Goal: Information Seeking & Learning: Learn about a topic

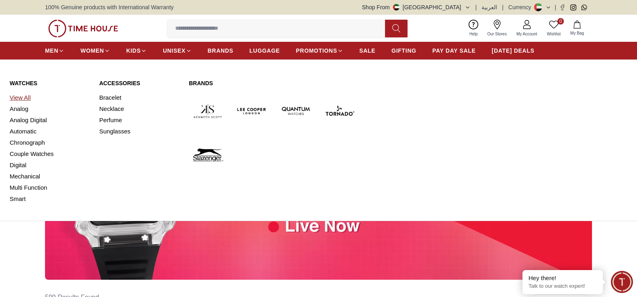
click at [31, 98] on link "View All" at bounding box center [50, 97] width 80 height 11
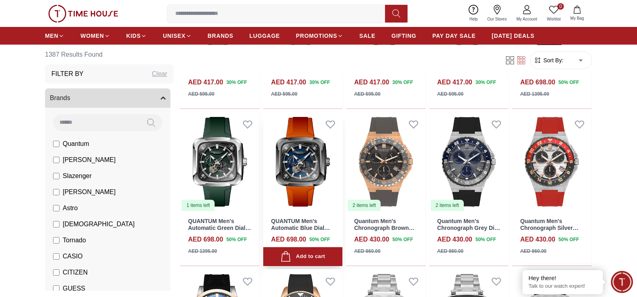
scroll to position [937, 0]
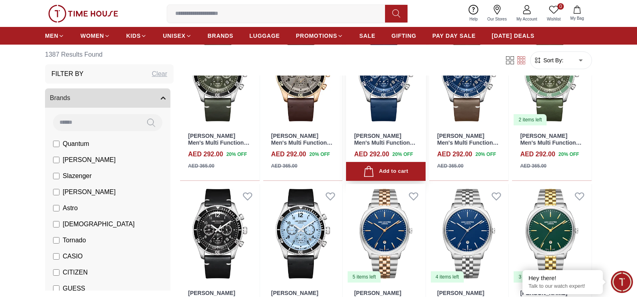
scroll to position [1606, 0]
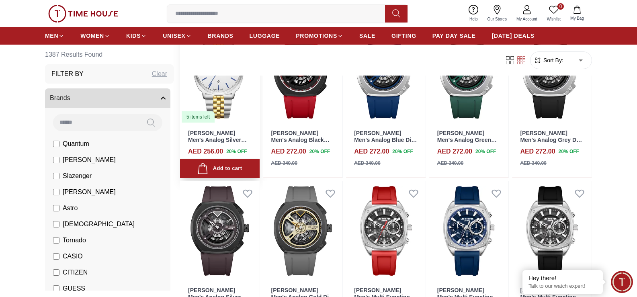
scroll to position [2075, 0]
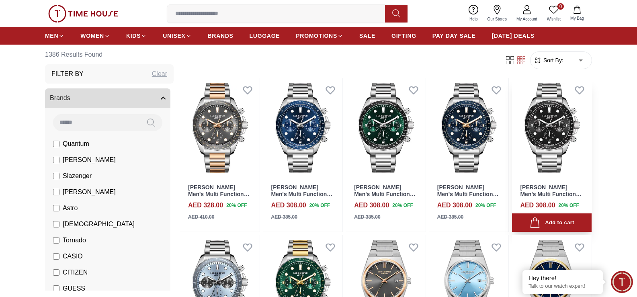
scroll to position [2951, 0]
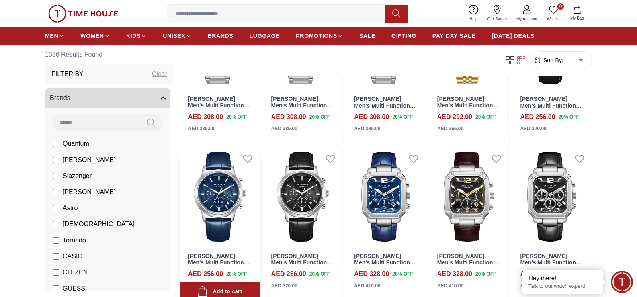
scroll to position [3481, 0]
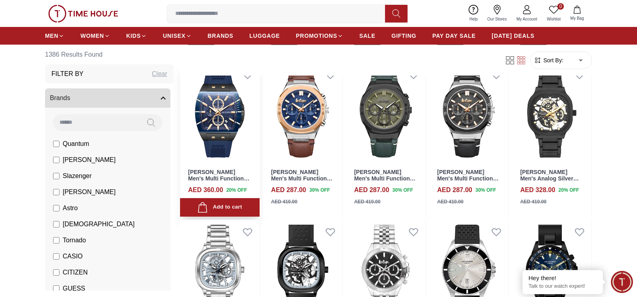
scroll to position [4213, 0]
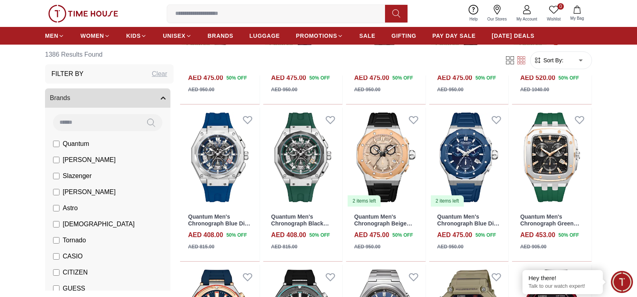
scroll to position [4752, 0]
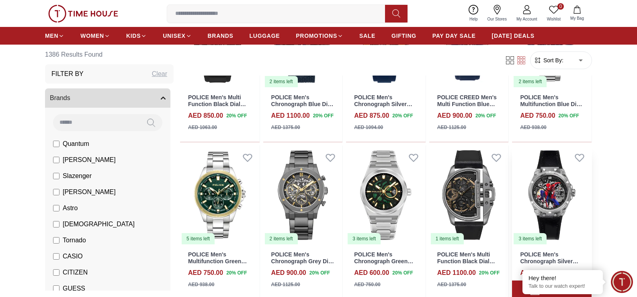
scroll to position [5555, 0]
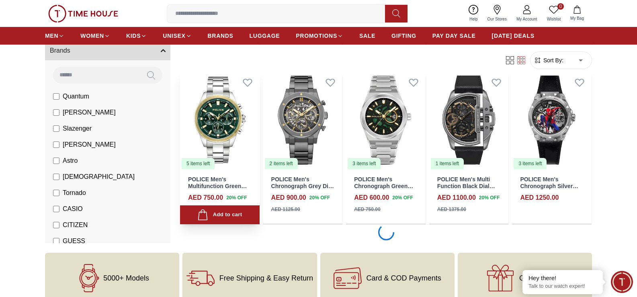
scroll to position [5488, 0]
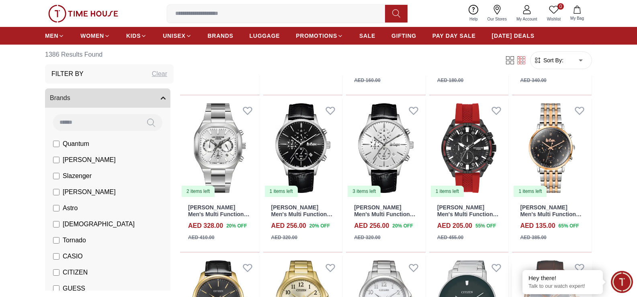
scroll to position [6700, 0]
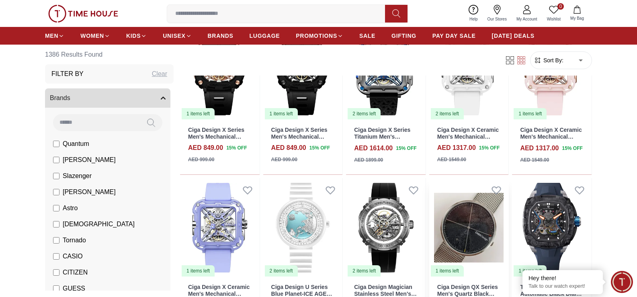
scroll to position [7429, 0]
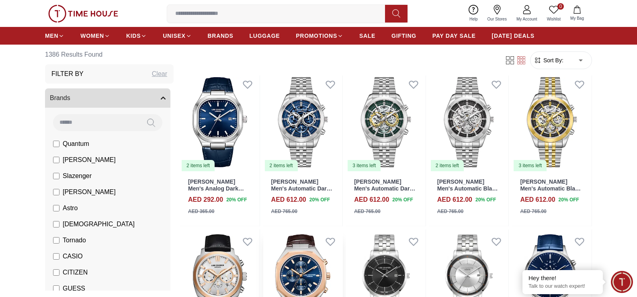
scroll to position [7961, 0]
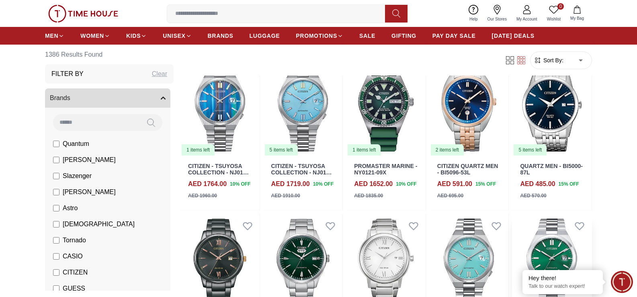
scroll to position [8634, 0]
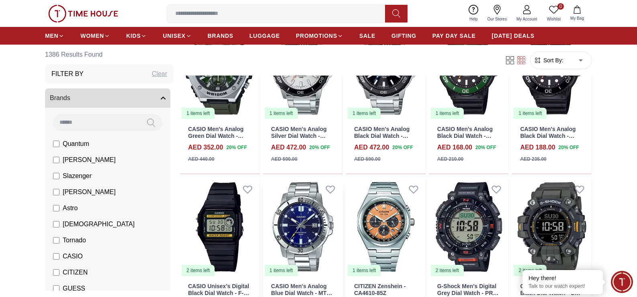
scroll to position [9906, 0]
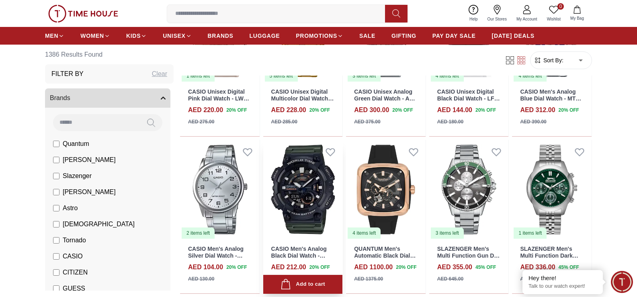
scroll to position [11093, 0]
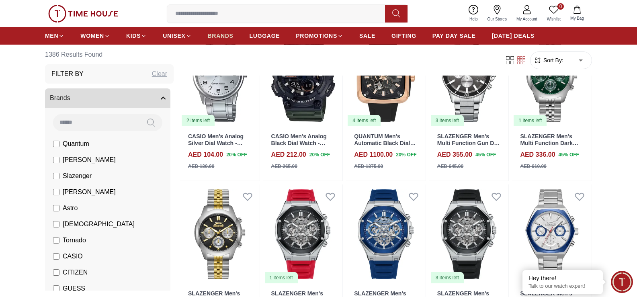
click at [294, 7] on input at bounding box center [279, 14] width 224 height 16
click at [208, 31] on link "BRANDS" at bounding box center [221, 36] width 26 height 14
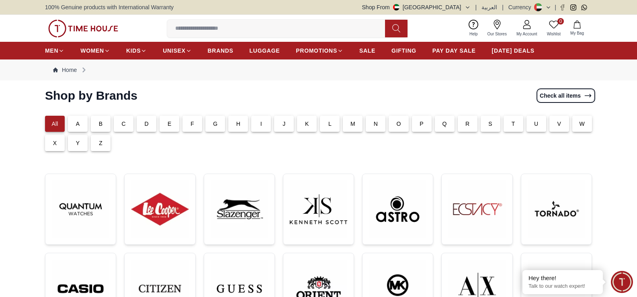
click at [560, 95] on link "Check all items" at bounding box center [565, 95] width 55 height 11
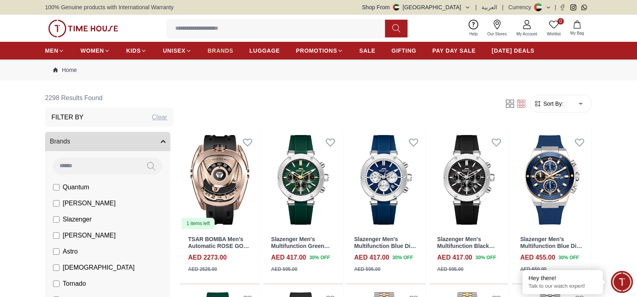
click at [228, 51] on span "BRANDS" at bounding box center [221, 51] width 26 height 8
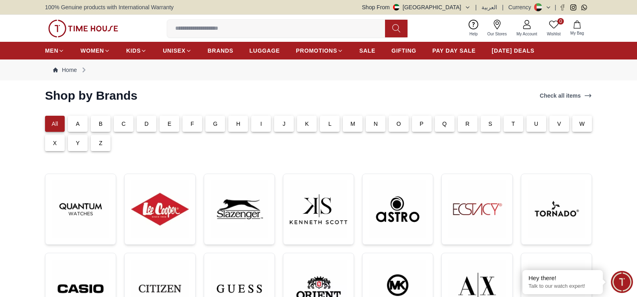
click at [281, 125] on div "J" at bounding box center [284, 124] width 20 height 16
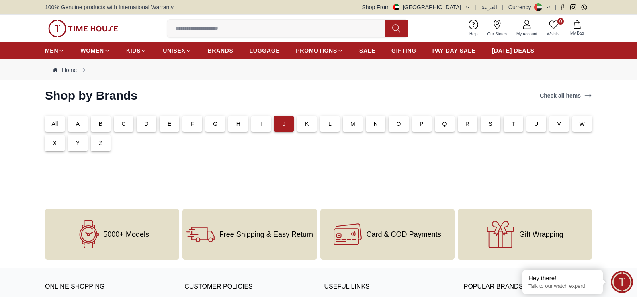
click at [308, 125] on p "K" at bounding box center [307, 124] width 4 height 8
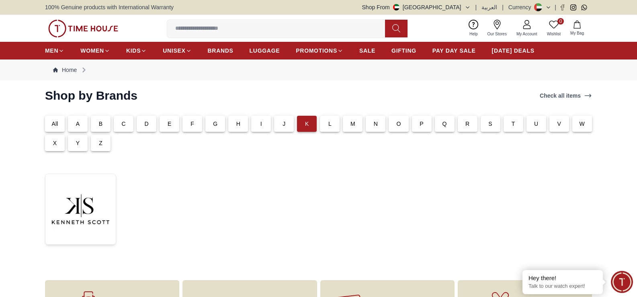
click at [329, 122] on p "L" at bounding box center [329, 124] width 3 height 8
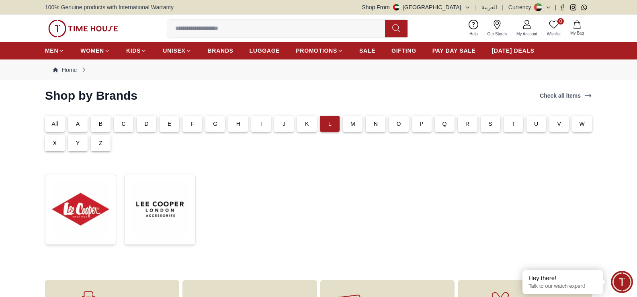
click at [351, 122] on p "M" at bounding box center [352, 124] width 5 height 8
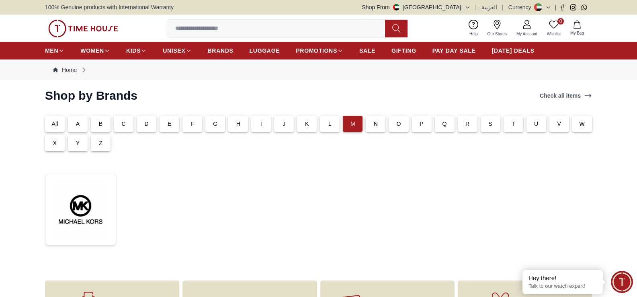
click at [62, 121] on div "All" at bounding box center [55, 124] width 20 height 16
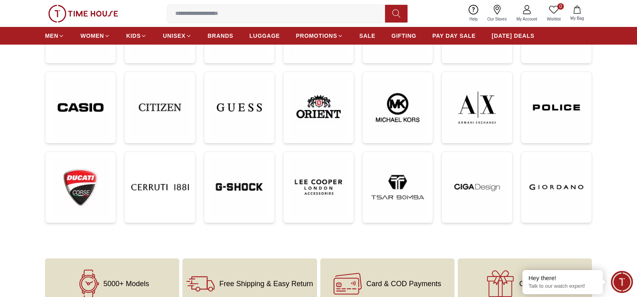
scroll to position [268, 0]
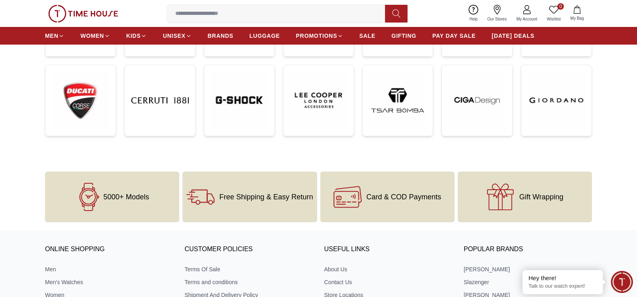
click at [137, 199] on span "5000+ Models" at bounding box center [126, 197] width 46 height 8
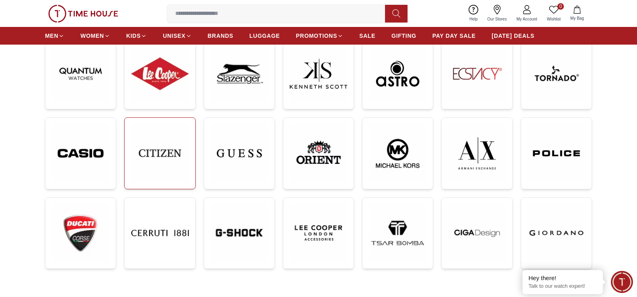
scroll to position [134, 0]
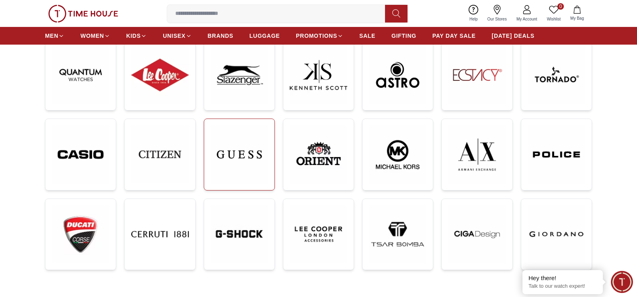
click at [247, 163] on img at bounding box center [238, 154] width 57 height 58
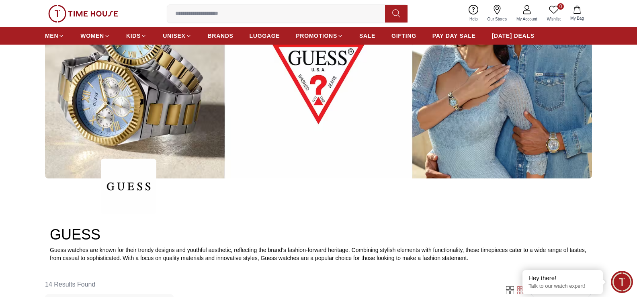
scroll to position [134, 0]
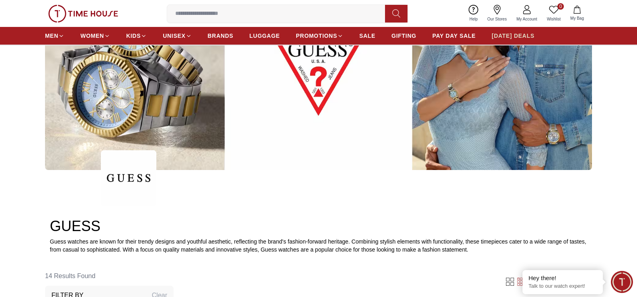
click at [512, 39] on span "[DATE] DEALS" at bounding box center [513, 36] width 43 height 8
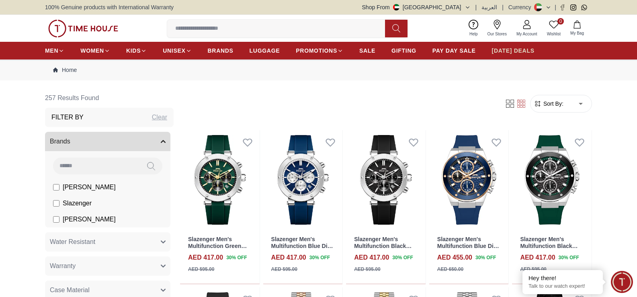
click at [516, 49] on span "[DATE] DEALS" at bounding box center [513, 51] width 43 height 8
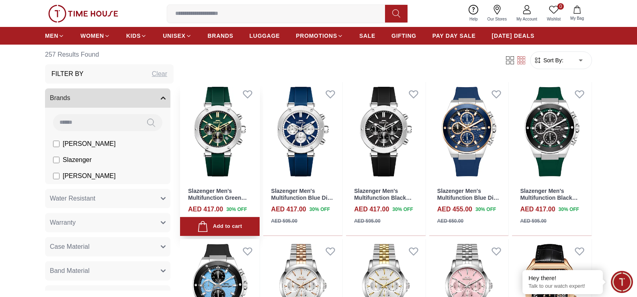
scroll to position [67, 0]
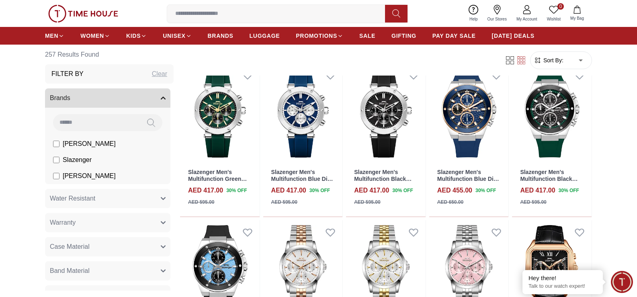
click at [123, 119] on input at bounding box center [96, 122] width 87 height 16
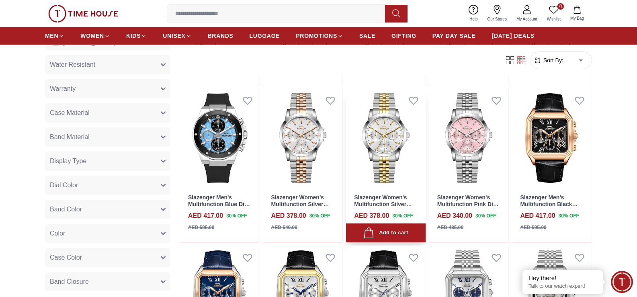
scroll to position [268, 0]
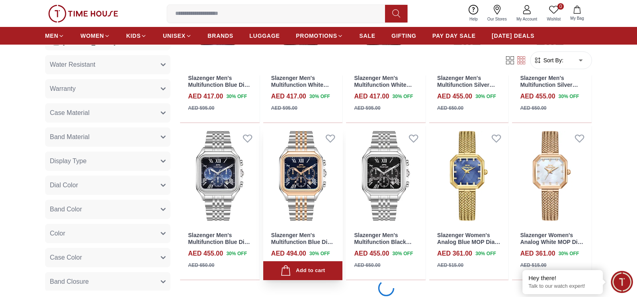
scroll to position [536, 0]
